Goal: Task Accomplishment & Management: Complete application form

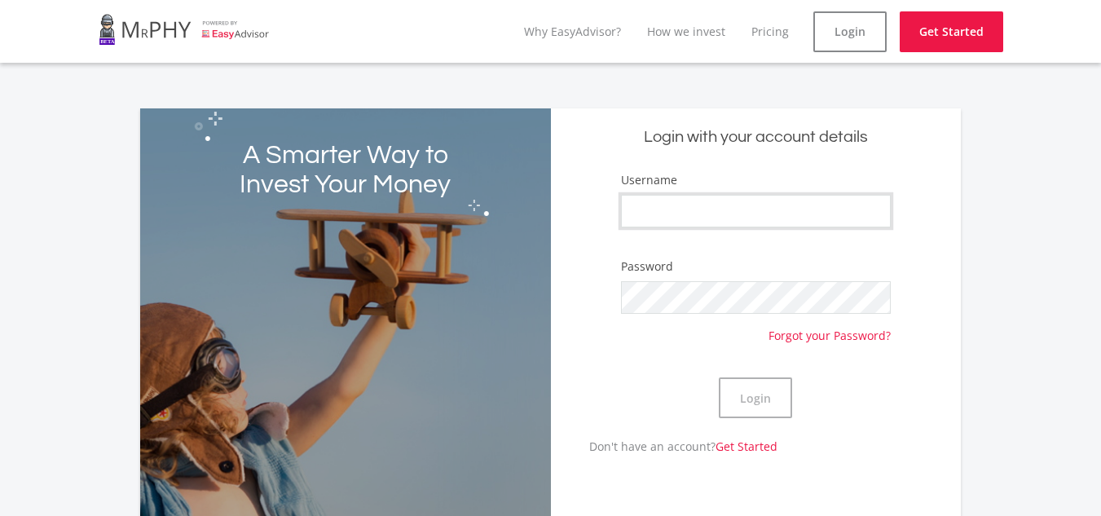
click at [766, 213] on input "Username" at bounding box center [756, 211] width 271 height 33
click at [760, 406] on button "Login" at bounding box center [755, 397] width 73 height 41
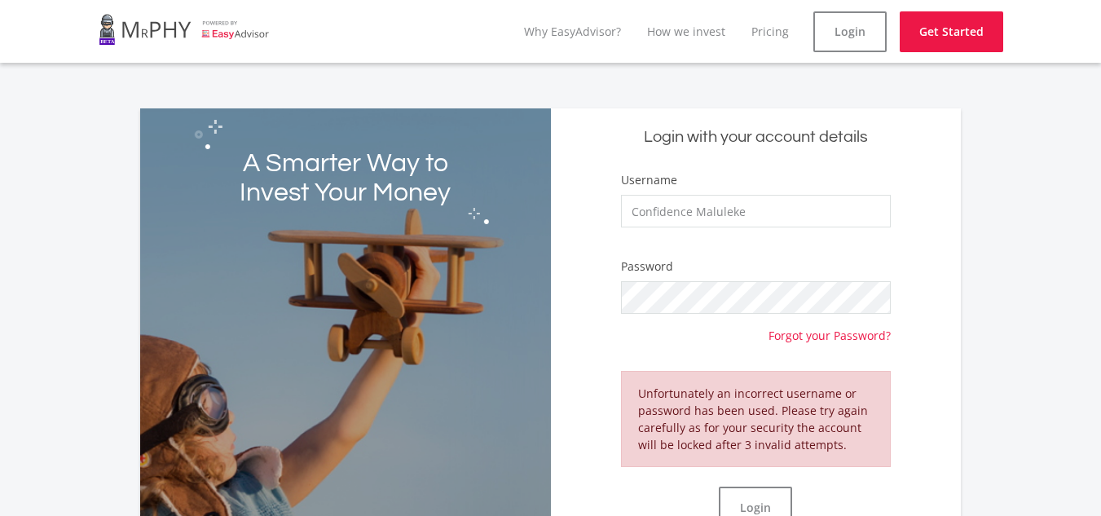
click at [673, 279] on div "Password Forgot your Password?" at bounding box center [756, 300] width 271 height 85
click at [693, 217] on input "Confidence Maluleke" at bounding box center [756, 211] width 271 height 33
type input "ConfidenceMaluleke"
click at [765, 502] on button "Login" at bounding box center [755, 507] width 73 height 41
click at [579, 294] on form "Username ConfidenceMaluleke Password Forgot your Password? Unfortunately an inc…" at bounding box center [756, 359] width 386 height 376
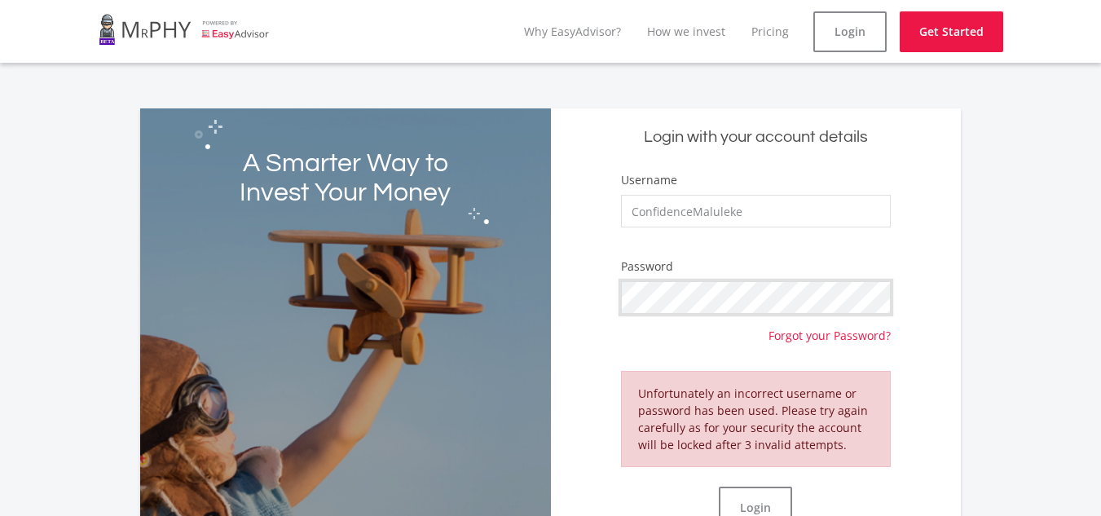
click at [719, 487] on button "Login" at bounding box center [755, 507] width 73 height 41
click at [931, 26] on link "Get Started" at bounding box center [952, 31] width 104 height 41
